Goal: Task Accomplishment & Management: Use online tool/utility

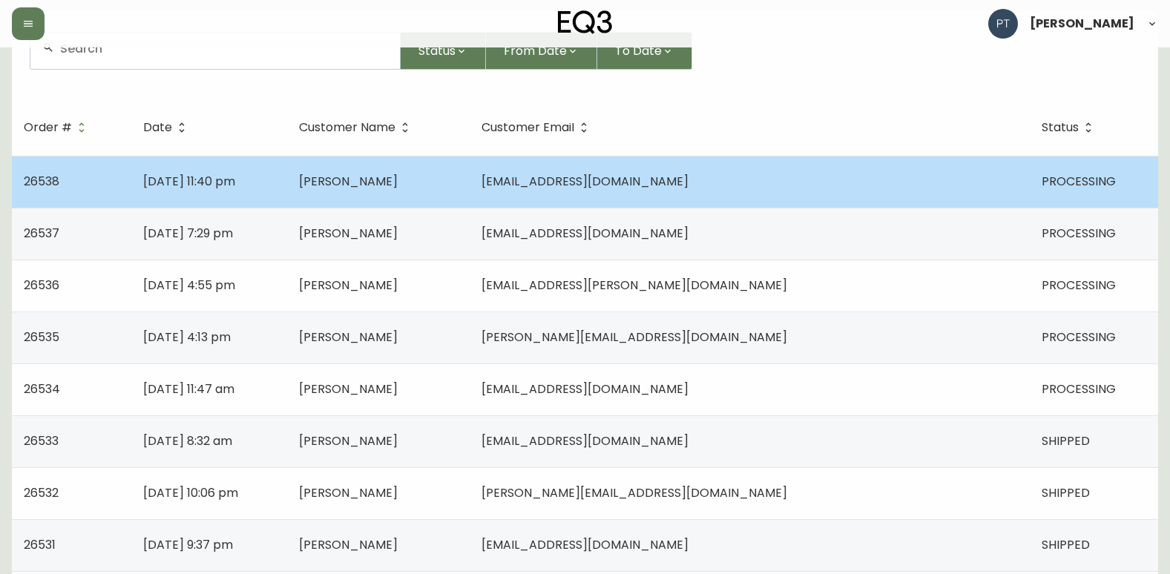
scroll to position [148, 0]
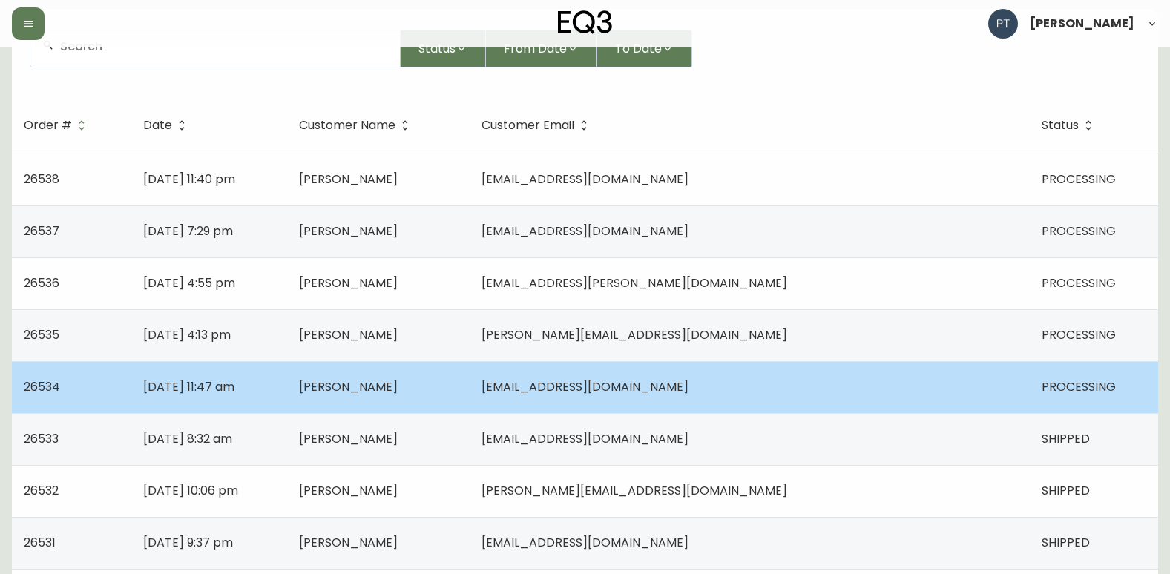
click at [370, 388] on td "[PERSON_NAME]" at bounding box center [378, 387] width 182 height 52
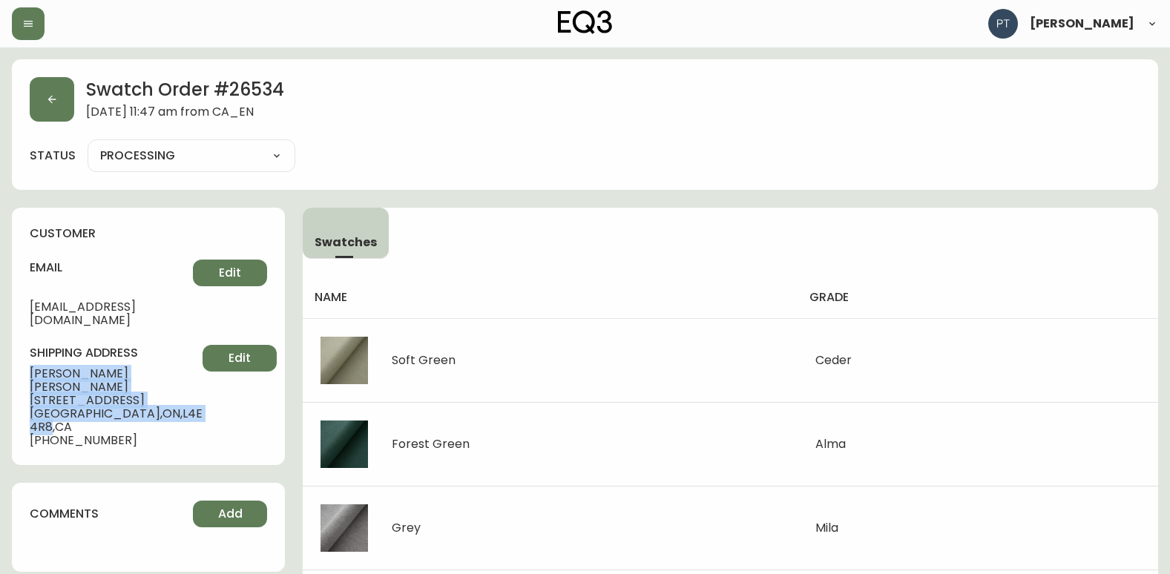
drag, startPoint x: 17, startPoint y: 355, endPoint x: 182, endPoint y: 379, distance: 167.1
click at [182, 379] on div "customer email [EMAIL_ADDRESS][DOMAIN_NAME] Edit shipping address [PERSON_NAME]…" at bounding box center [148, 336] width 273 height 257
copy div "[PERSON_NAME] [STREET_ADDRESS]"
click at [50, 101] on icon "button" at bounding box center [52, 100] width 8 height 8
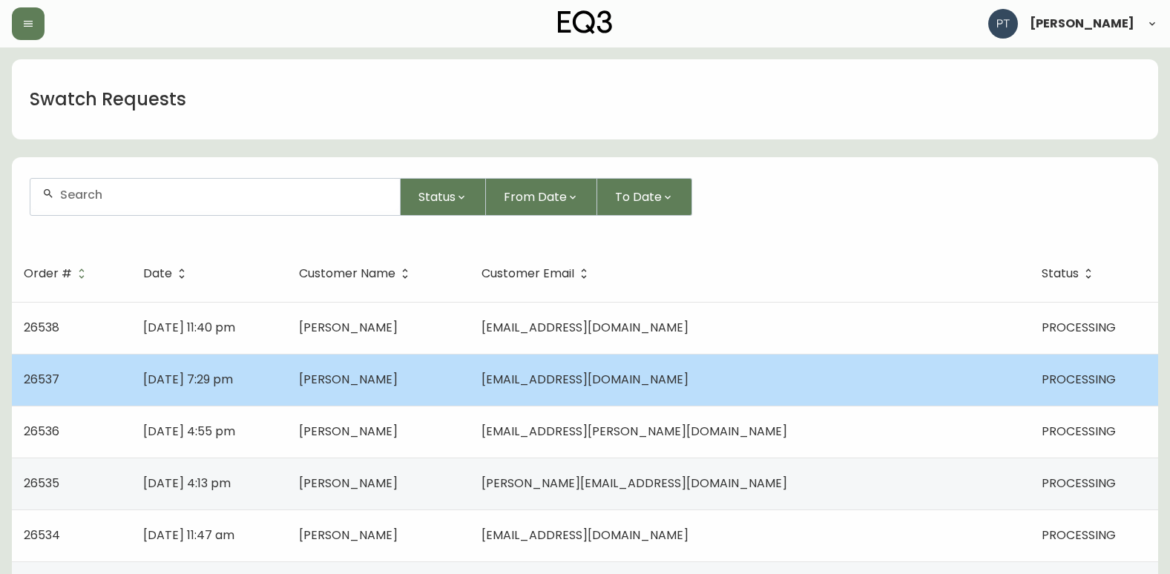
click at [286, 369] on td "[DATE] 7:29 pm" at bounding box center [208, 380] width 155 height 52
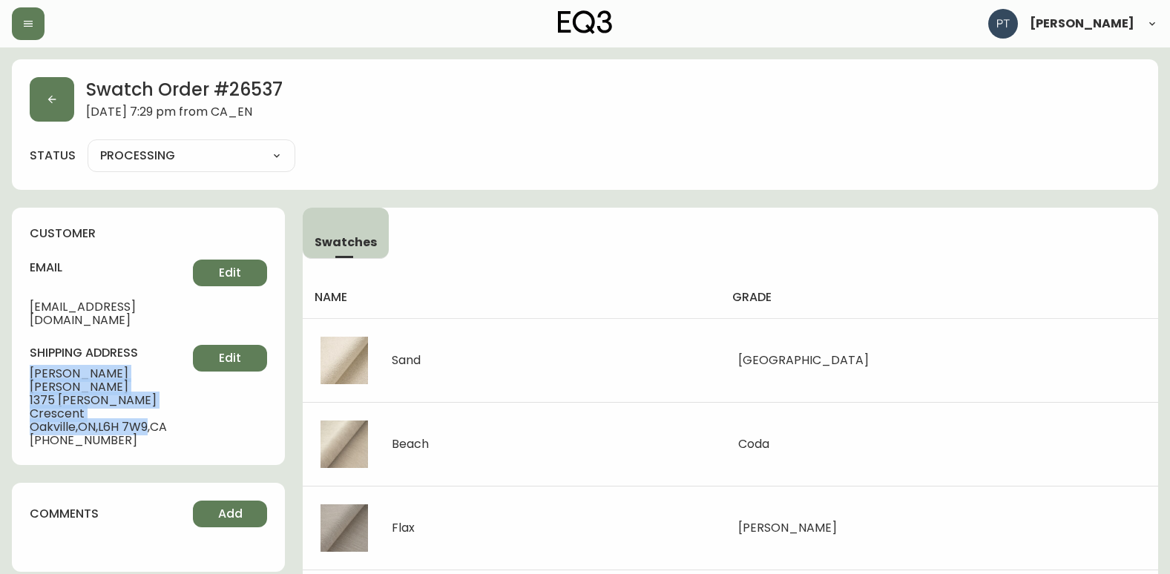
drag, startPoint x: 30, startPoint y: 360, endPoint x: 151, endPoint y: 387, distance: 124.0
click at [151, 387] on div "shipping address [PERSON_NAME] [STREET_ADDRESS][PERSON_NAME] [PHONE_NUMBER] Edit" at bounding box center [148, 396] width 237 height 102
copy div "[PERSON_NAME] [STREET_ADDRESS][PERSON_NAME]"
click at [67, 112] on button "button" at bounding box center [52, 99] width 44 height 44
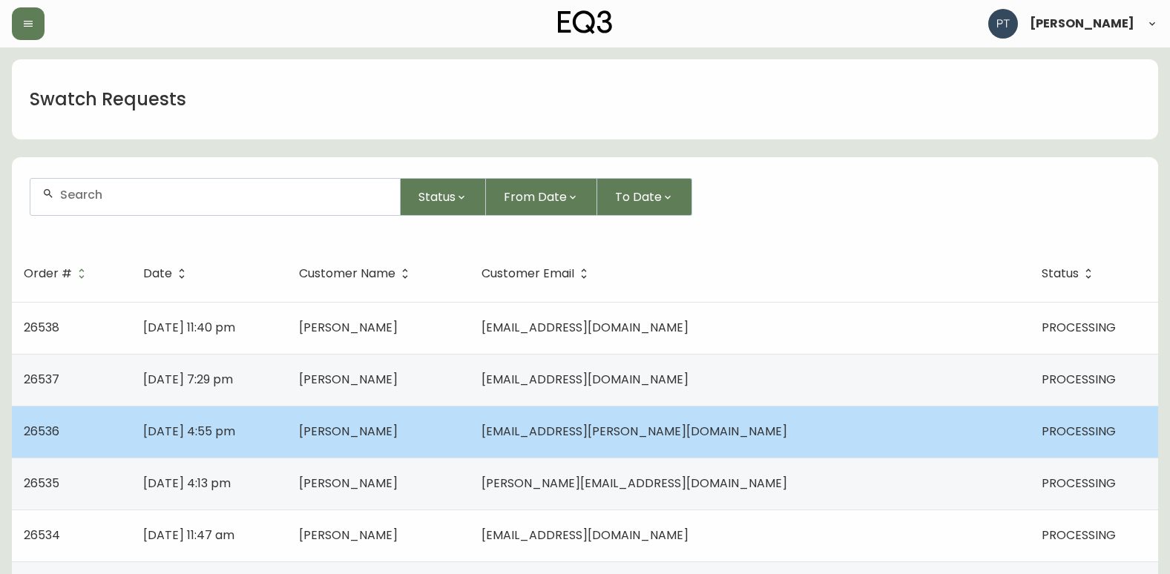
click at [469, 427] on td "[PERSON_NAME]" at bounding box center [378, 432] width 182 height 52
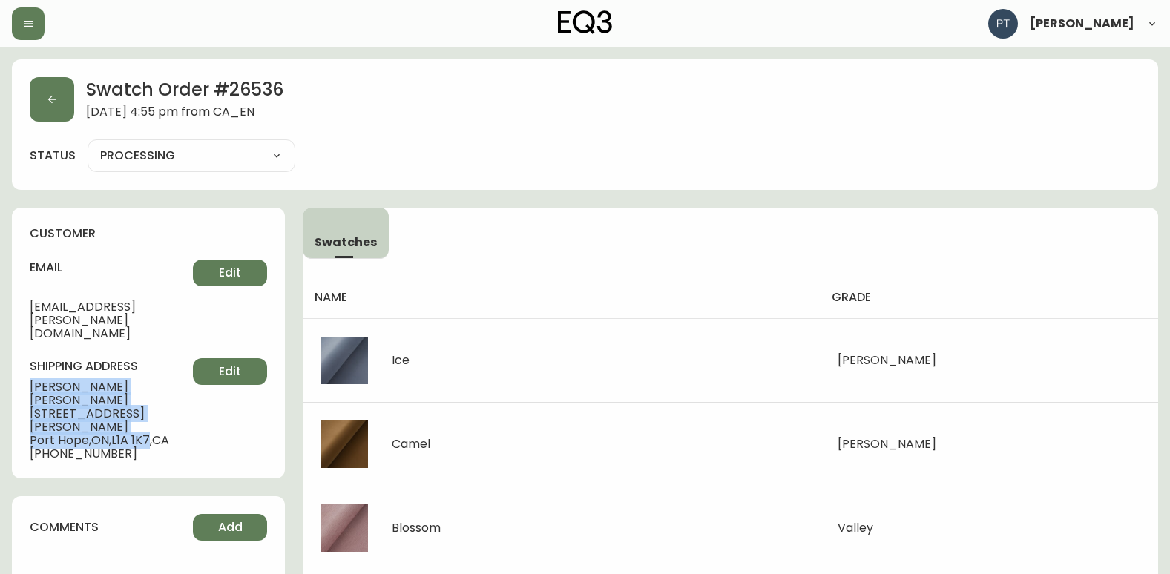
drag, startPoint x: 30, startPoint y: 363, endPoint x: 151, endPoint y: 388, distance: 123.5
click at [151, 388] on div "shipping address [PERSON_NAME] [STREET_ADDRESS][PERSON_NAME] [PHONE_NUMBER] Edit" at bounding box center [148, 409] width 237 height 102
copy div "[PERSON_NAME] [STREET_ADDRESS][PERSON_NAME]"
click at [33, 104] on button "button" at bounding box center [52, 99] width 44 height 44
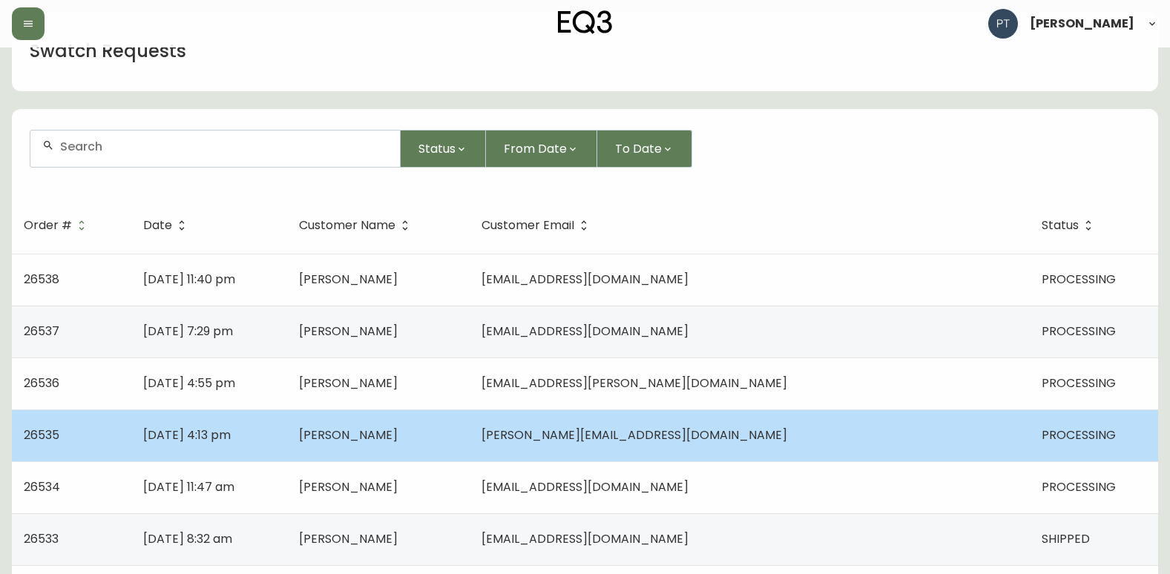
scroll to position [74, 0]
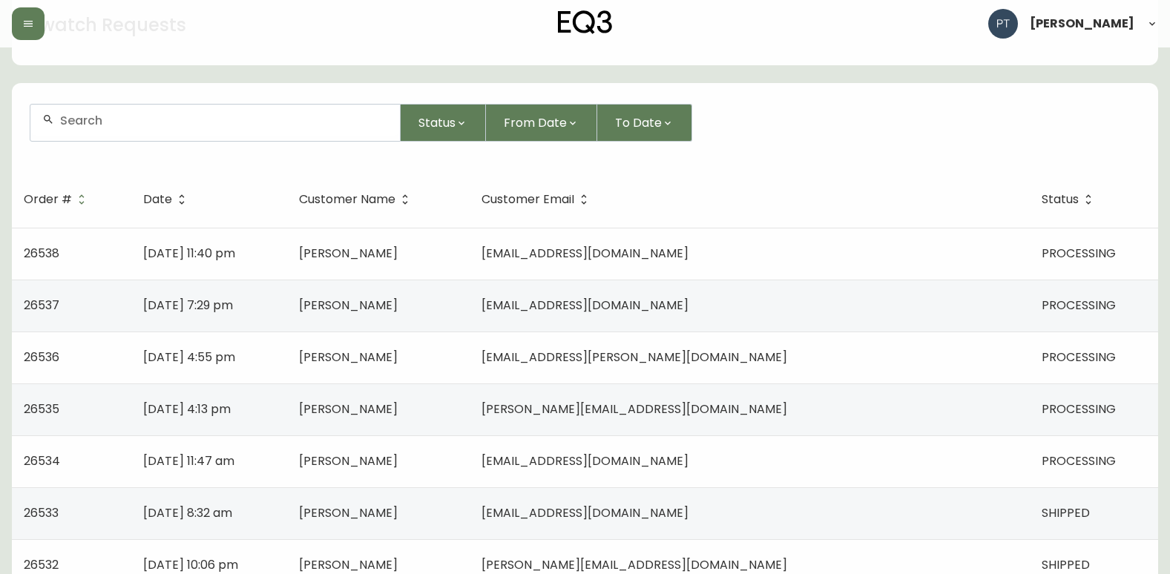
drag, startPoint x: 466, startPoint y: 416, endPoint x: 444, endPoint y: 415, distance: 22.3
click at [466, 421] on td "[PERSON_NAME]" at bounding box center [378, 409] width 182 height 52
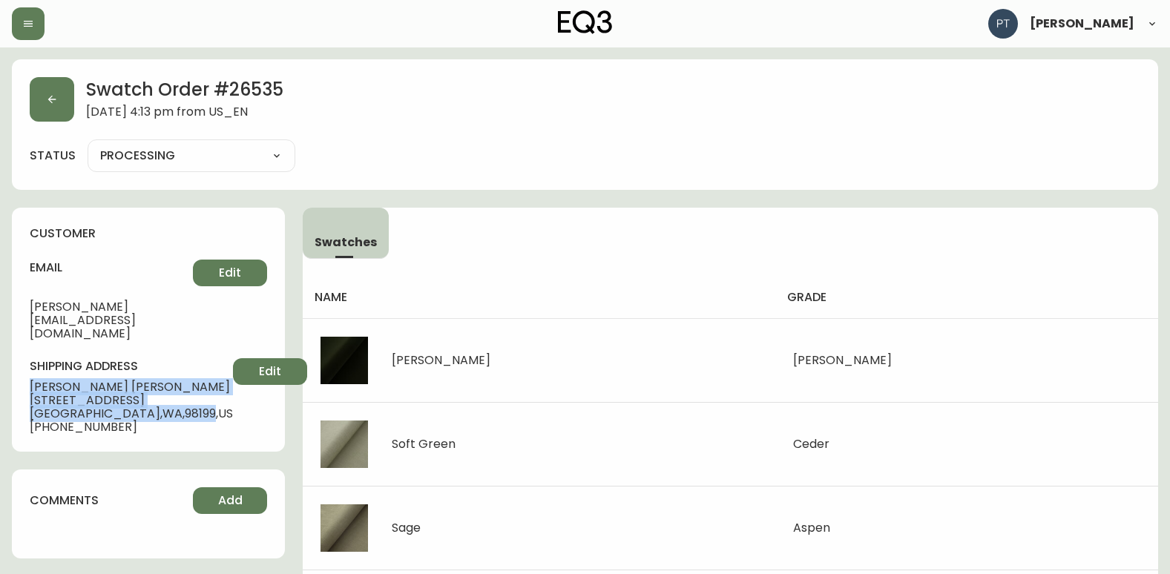
drag, startPoint x: 22, startPoint y: 354, endPoint x: 133, endPoint y: 385, distance: 116.2
click at [133, 385] on div "customer email [PERSON_NAME][EMAIL_ADDRESS][DOMAIN_NAME] Edit shipping address …" at bounding box center [148, 330] width 273 height 244
copy div "[PERSON_NAME] [STREET_ADDRESS]"
click at [67, 101] on button "button" at bounding box center [52, 99] width 44 height 44
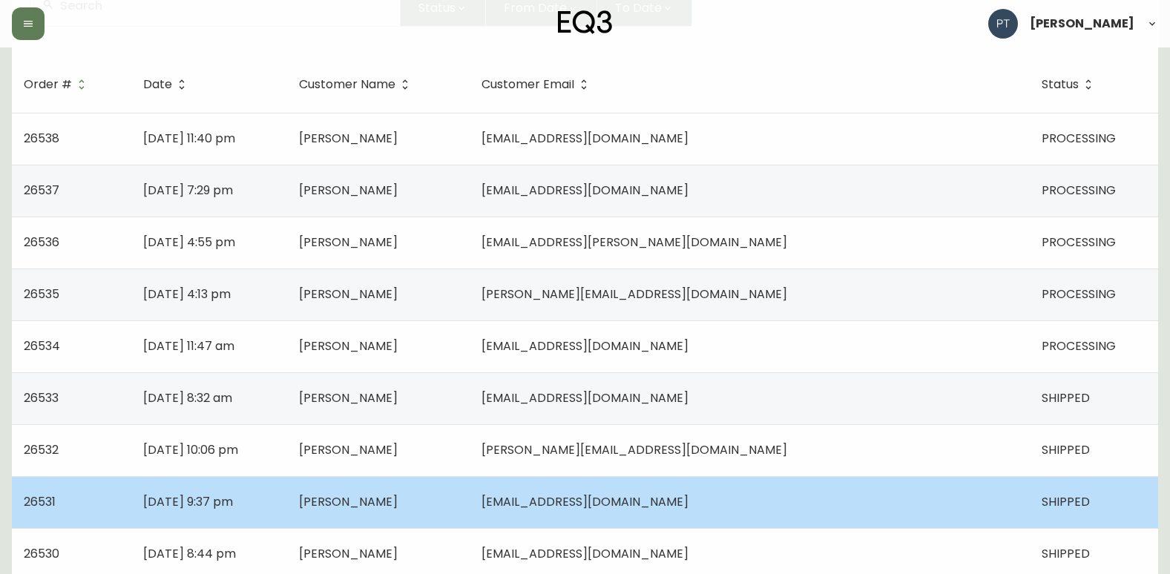
scroll to position [222, 0]
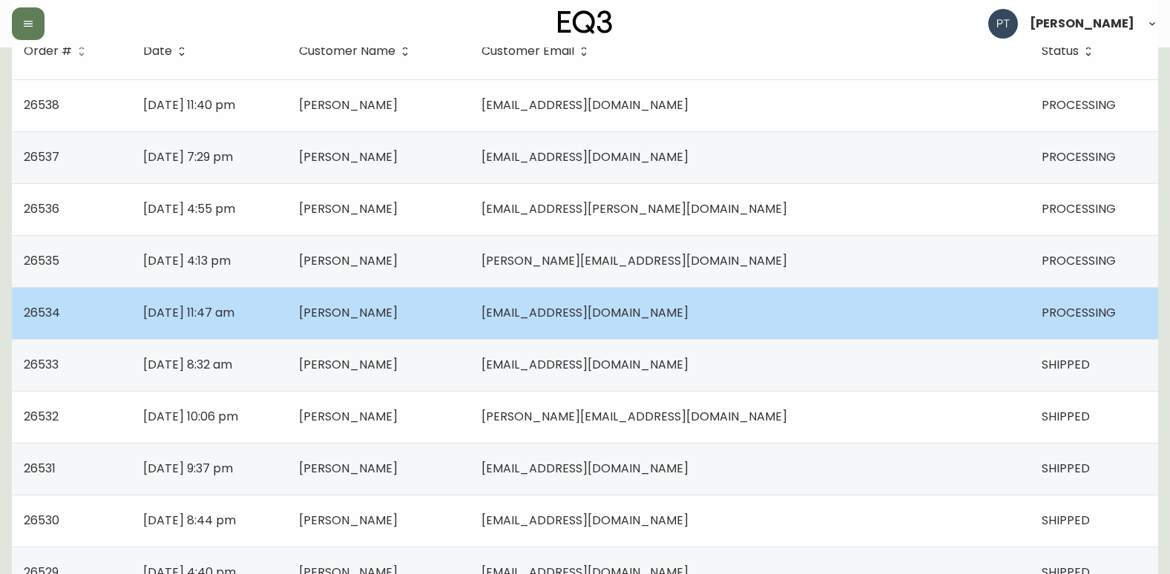
click at [469, 326] on td "[PERSON_NAME]" at bounding box center [378, 313] width 182 height 52
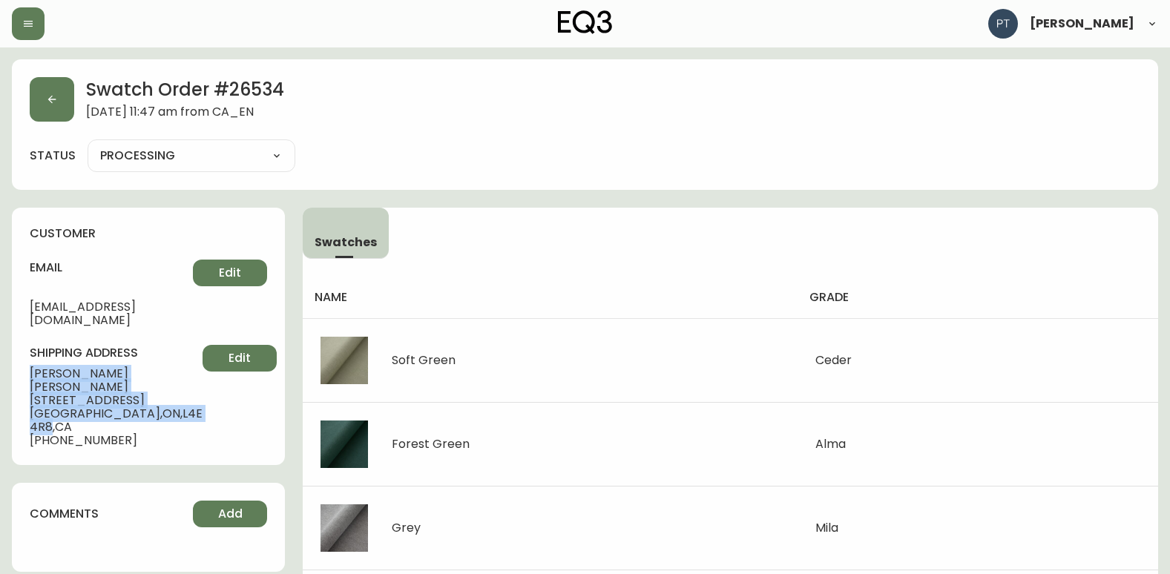
drag, startPoint x: 28, startPoint y: 359, endPoint x: 181, endPoint y: 387, distance: 155.3
click at [181, 387] on div "customer email [EMAIL_ADDRESS][DOMAIN_NAME] Edit shipping address [PERSON_NAME]…" at bounding box center [148, 336] width 273 height 257
copy div "[PERSON_NAME] [STREET_ADDRESS]"
click at [65, 105] on button "button" at bounding box center [52, 99] width 44 height 44
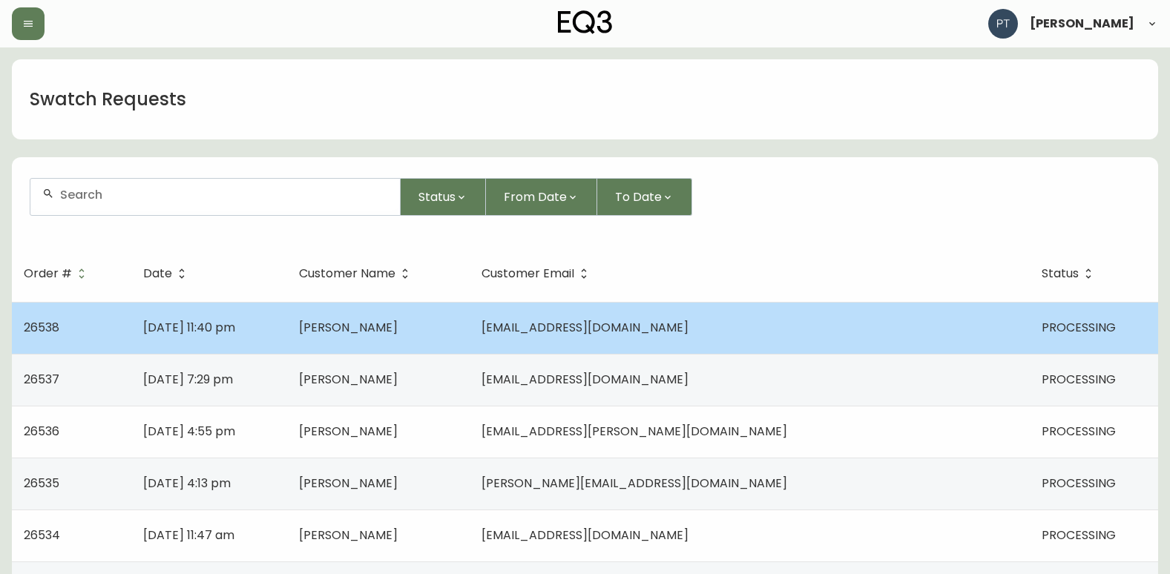
click at [469, 311] on td "[PERSON_NAME]" at bounding box center [378, 328] width 182 height 52
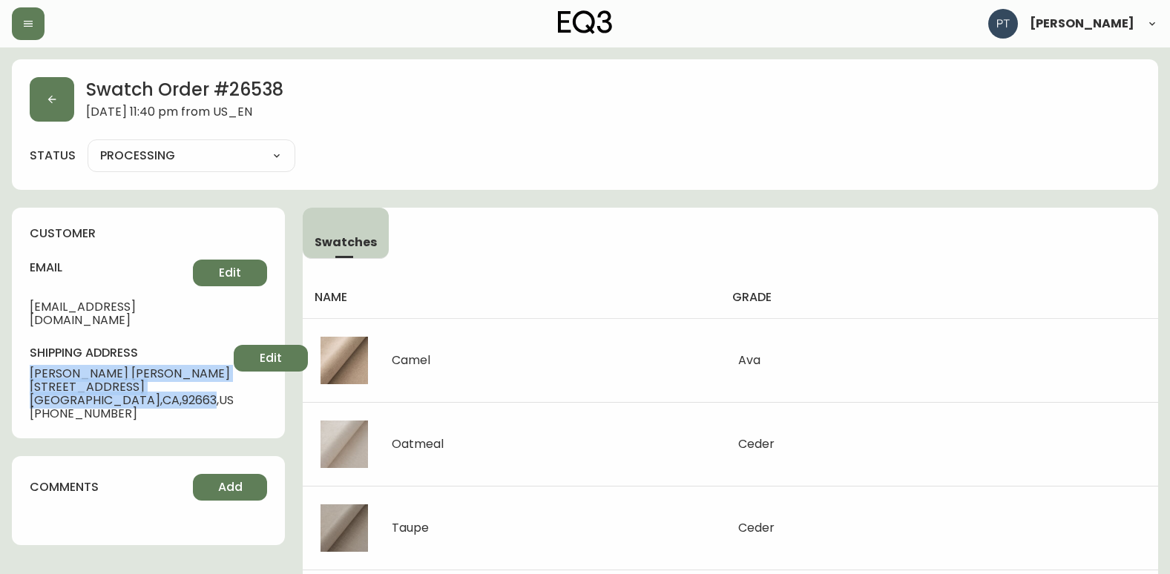
drag, startPoint x: 27, startPoint y: 361, endPoint x: 183, endPoint y: 389, distance: 159.0
click at [183, 389] on div "customer email [EMAIL_ADDRESS][DOMAIN_NAME] Edit shipping address [PERSON_NAME]…" at bounding box center [148, 323] width 273 height 231
copy div "[PERSON_NAME] [STREET_ADDRESS]"
